Goal: Transaction & Acquisition: Obtain resource

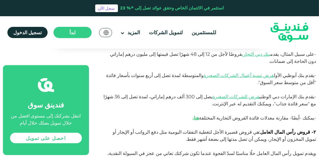
scroll to position [765, 0]
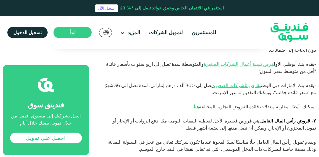
click at [62, 85] on div "فندينق سوق انتقل بشركتك إلى مستوى افضل من خلال تمويل يصلك خلال أيام احصل على تم…" at bounding box center [46, 110] width 86 height 90
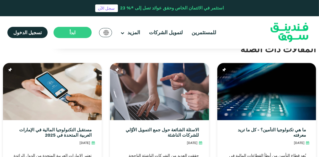
scroll to position [1193, 0]
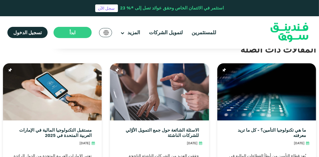
click at [182, 152] on div "المقالات ذات الصلة ما هي تكنولوجيا التأمين؟ - كل ما تريد معرفته [DATE] اقرأ الم…" at bounding box center [159, 132] width 313 height 180
click at [148, 32] on link "لتمويل الشركات" at bounding box center [166, 33] width 37 height 10
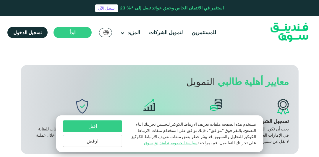
scroll to position [414, 0]
